Goal: Find specific page/section: Find specific page/section

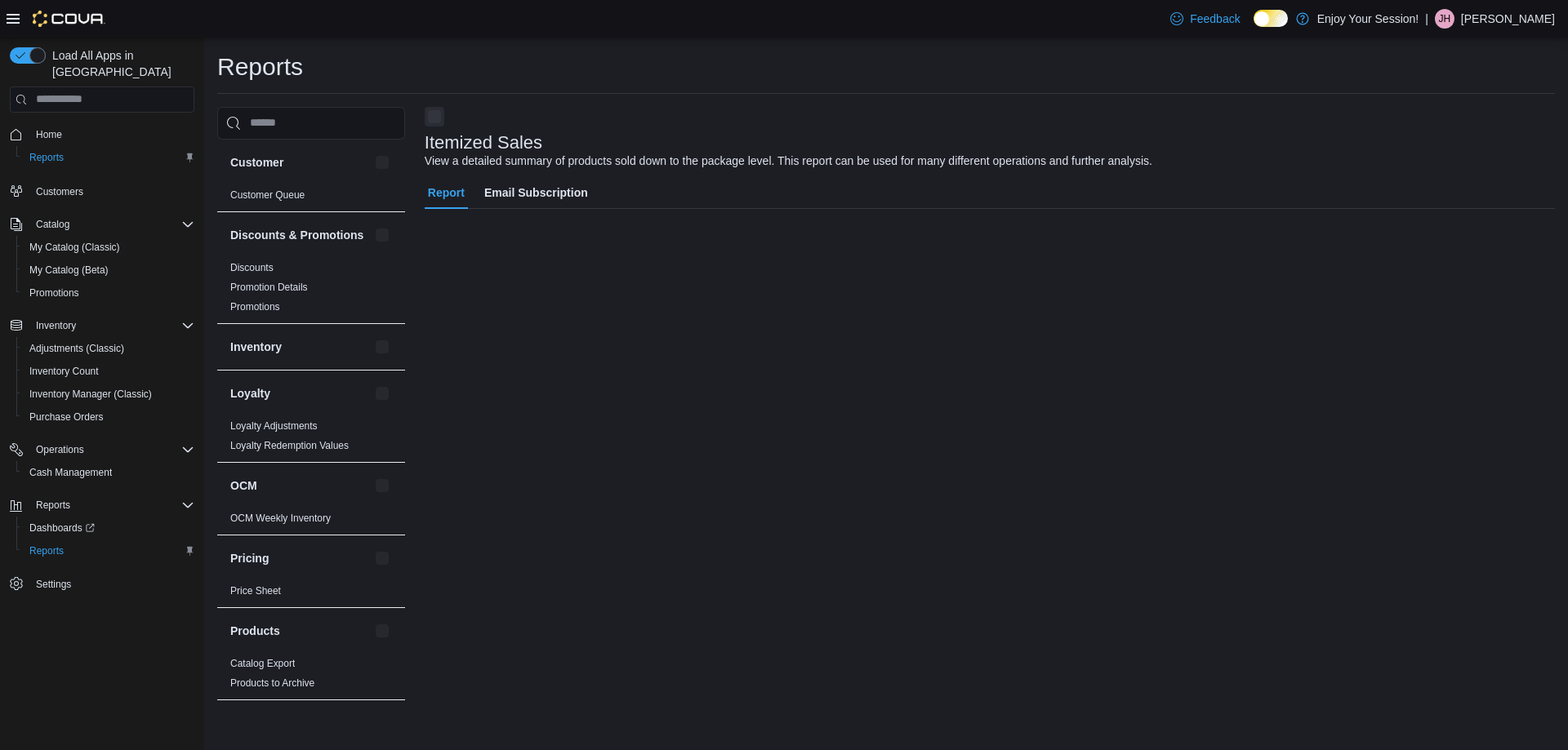
click at [1498, 17] on p "[PERSON_NAME]" at bounding box center [1508, 19] width 94 height 20
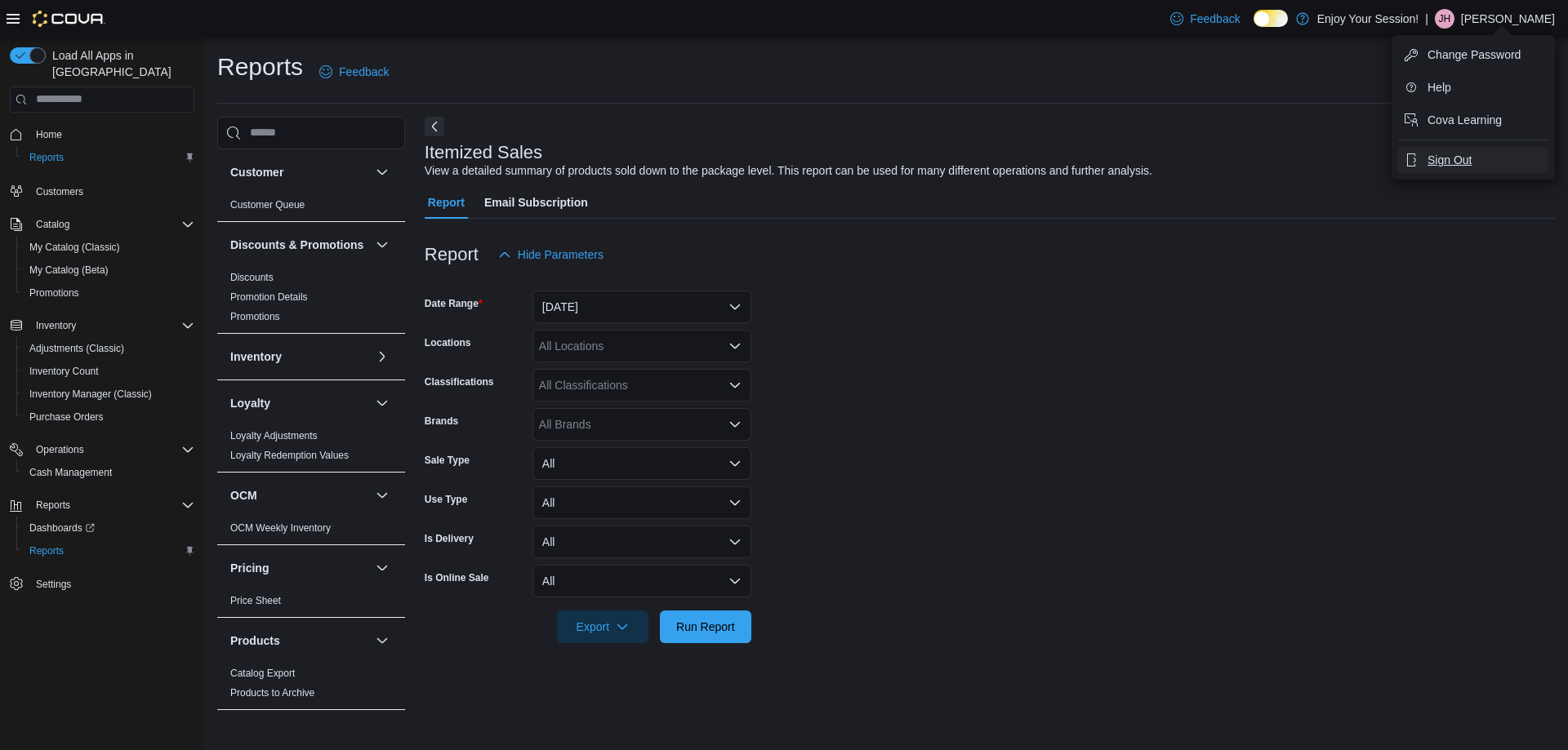
click at [1472, 162] on button "Sign Out" at bounding box center [1473, 160] width 150 height 26
